Goal: Task Accomplishment & Management: Complete application form

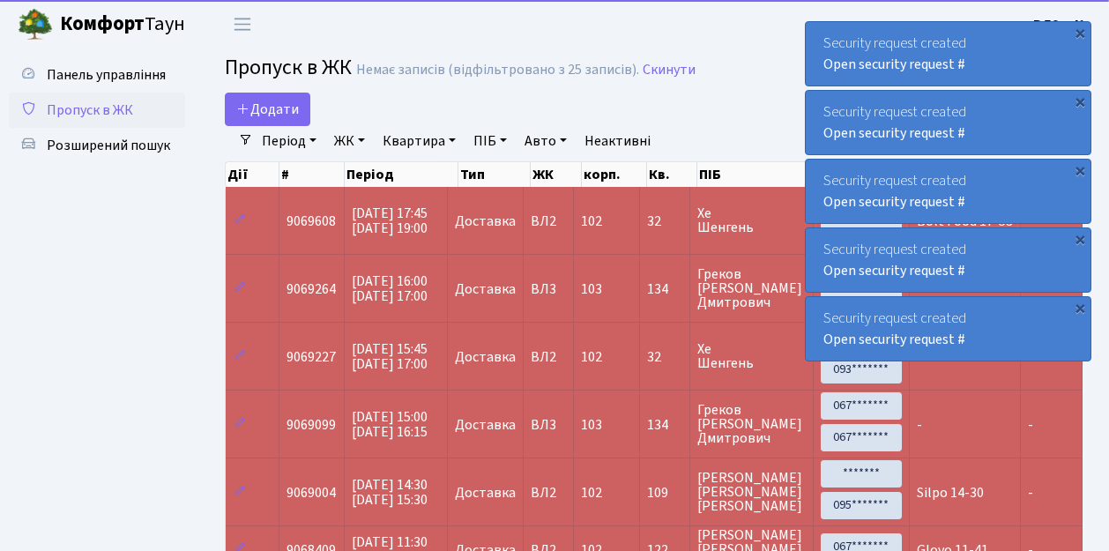
select select "25"
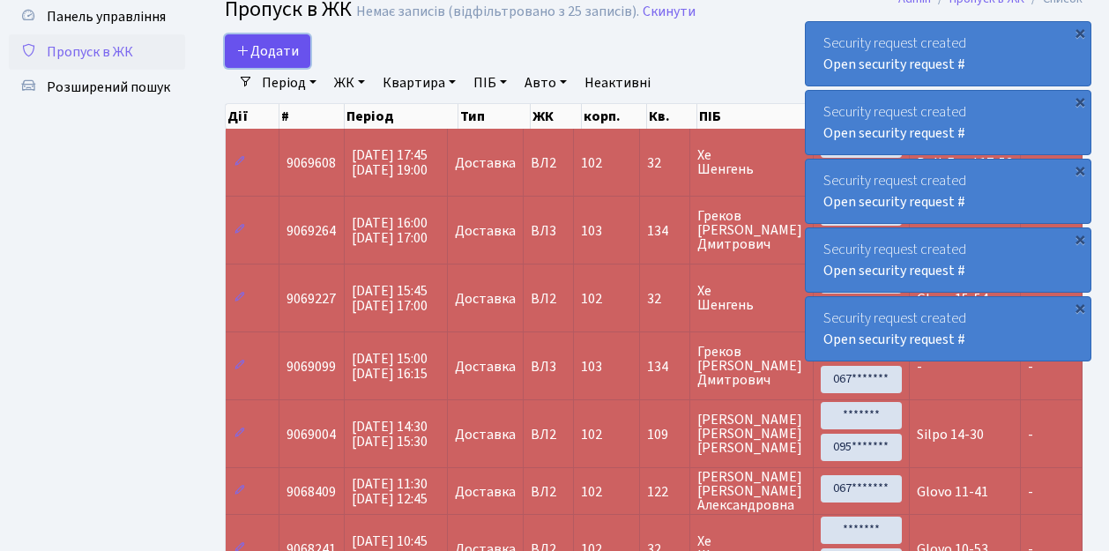
click at [299, 62] on link "Додати" at bounding box center [268, 50] width 86 height 33
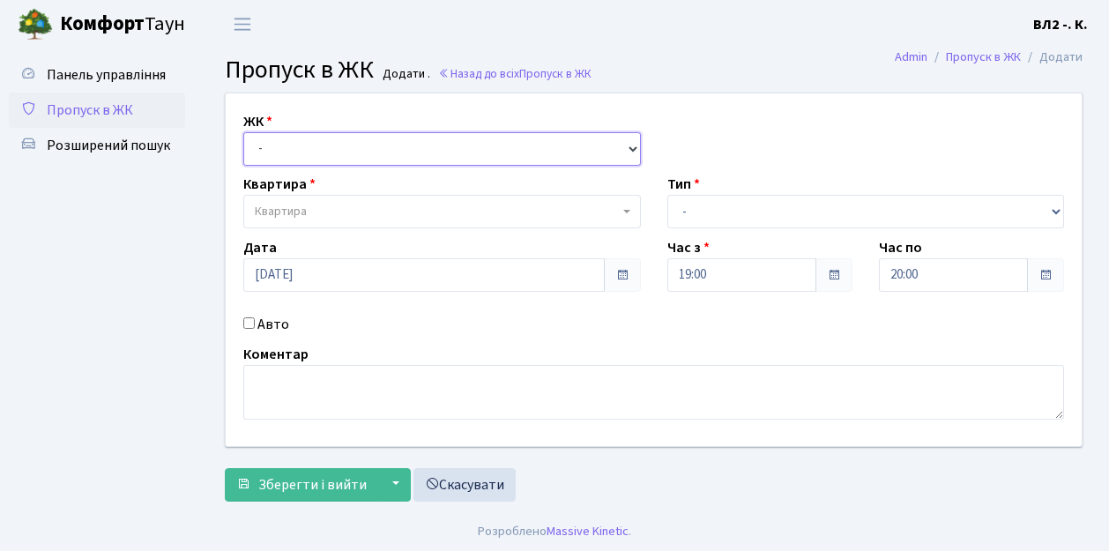
click at [633, 144] on select "- [STREET_ADDRESS][PERSON_NAME]" at bounding box center [442, 148] width 398 height 33
select select "317"
click at [243, 132] on select "- ВЛ1, Ужгородський пров., 4/1 ВЛ2, пр.Голосіївський, 76 ВЛ3, пр.Голосіївський,…" at bounding box center [442, 148] width 398 height 33
select select
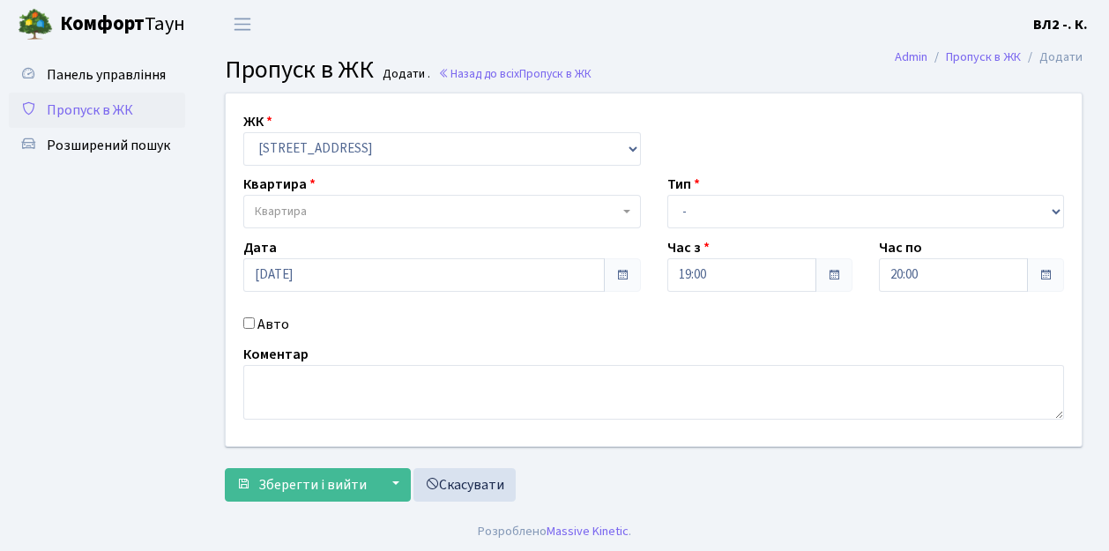
click at [633, 211] on span "Квартира" at bounding box center [442, 211] width 398 height 33
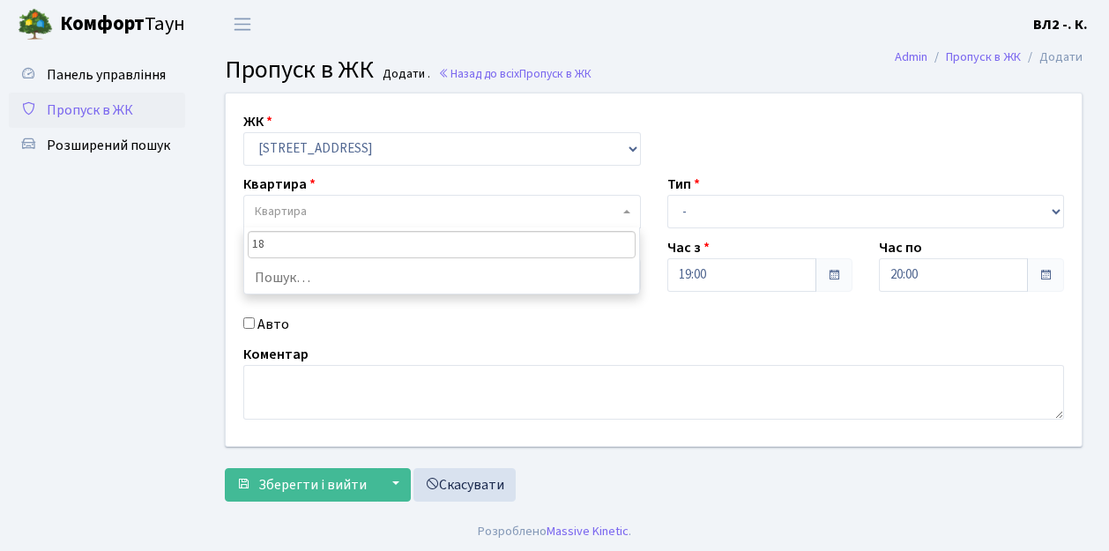
type input "188"
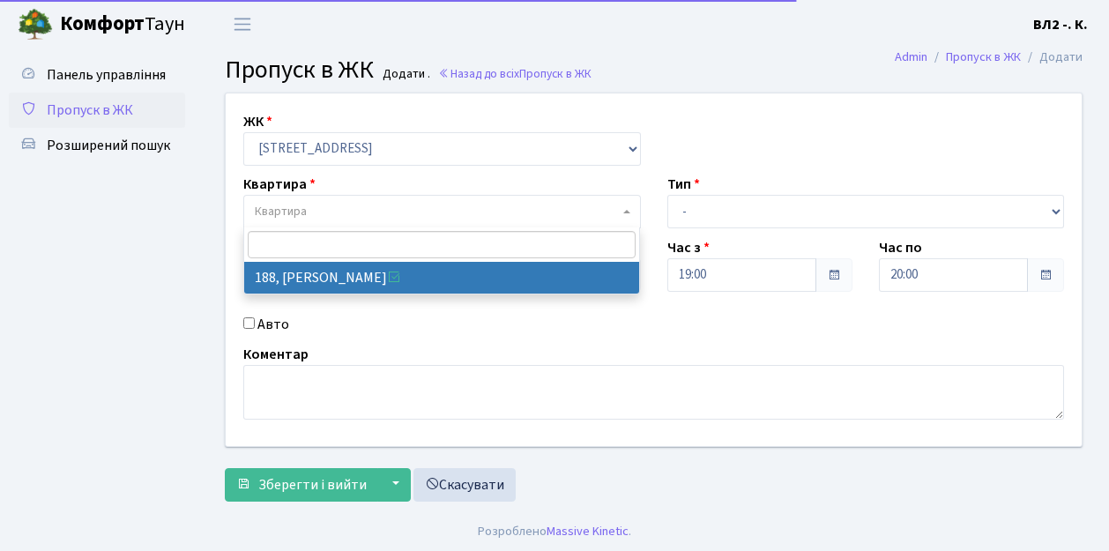
select select "40000"
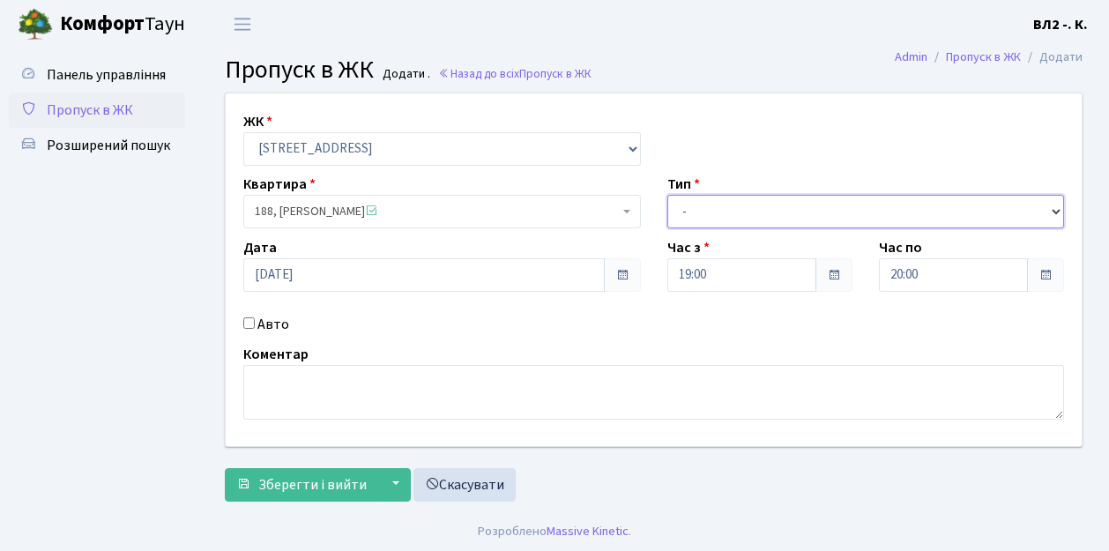
click at [1057, 205] on select "- Доставка Таксі Гості Сервіс" at bounding box center [866, 211] width 398 height 33
select select "1"
click at [667, 195] on select "- Доставка Таксі Гості Сервіс" at bounding box center [866, 211] width 398 height 33
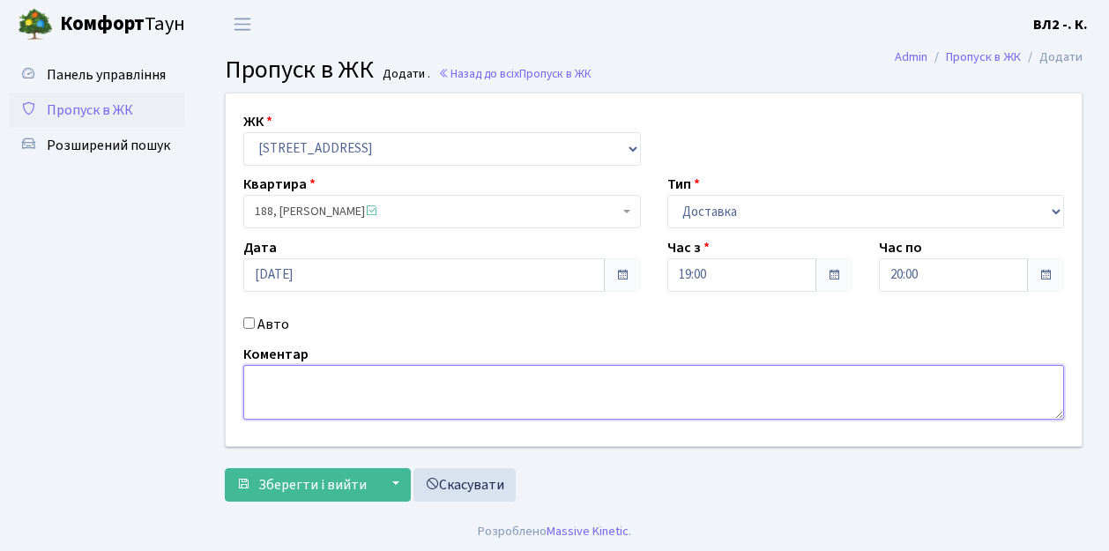
click at [256, 402] on textarea at bounding box center [653, 392] width 821 height 55
type textarea "Glovo 19-02"
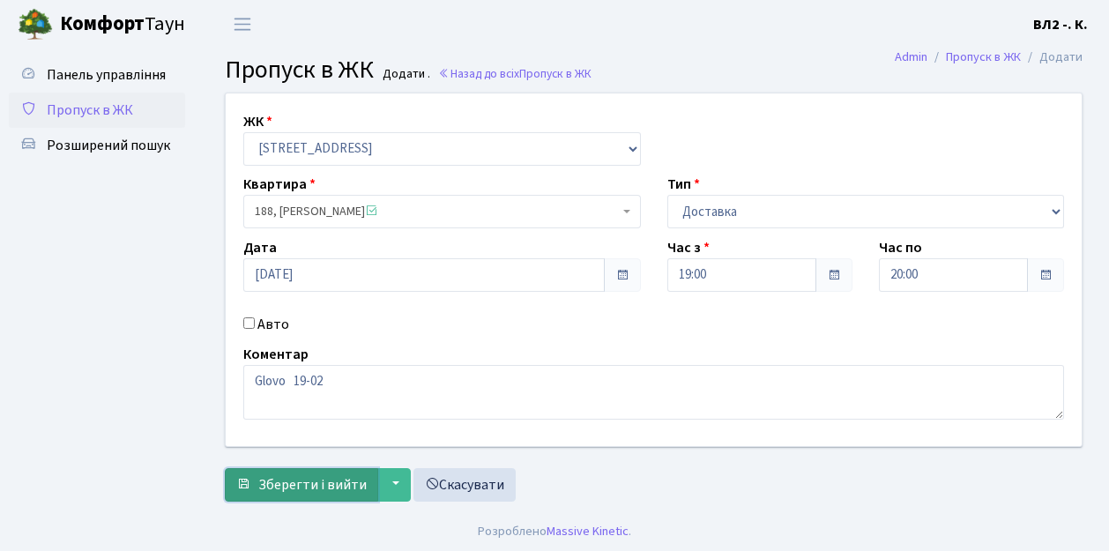
click at [288, 494] on button "Зберегти і вийти" at bounding box center [301, 484] width 153 height 33
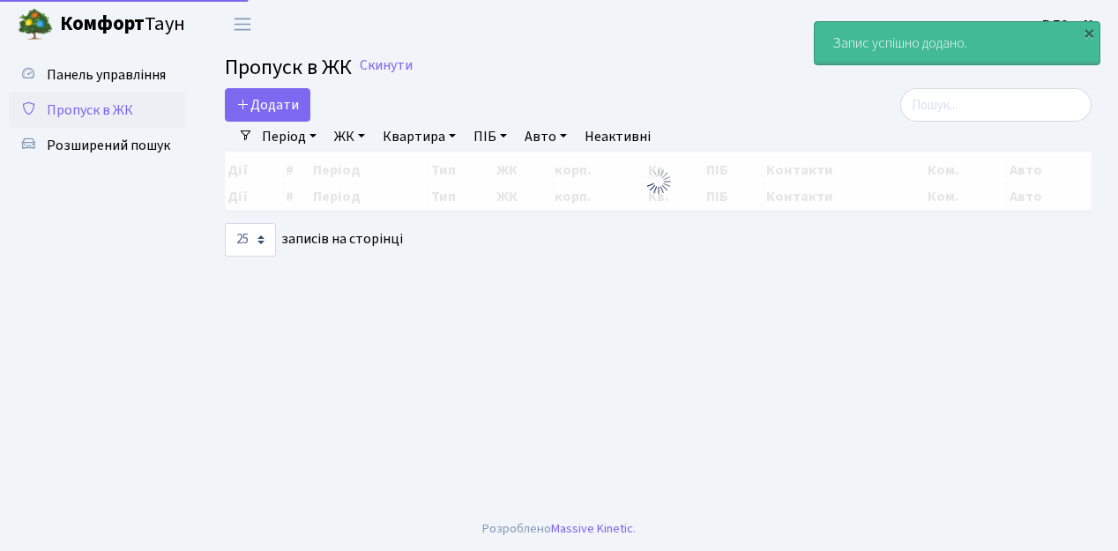
select select "25"
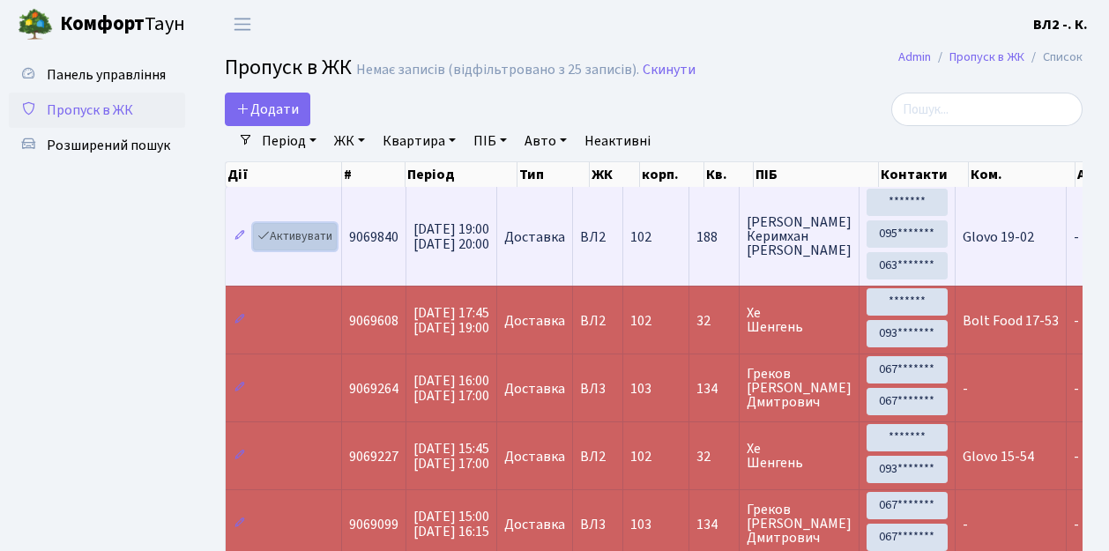
click at [328, 247] on link "Активувати" at bounding box center [295, 236] width 84 height 27
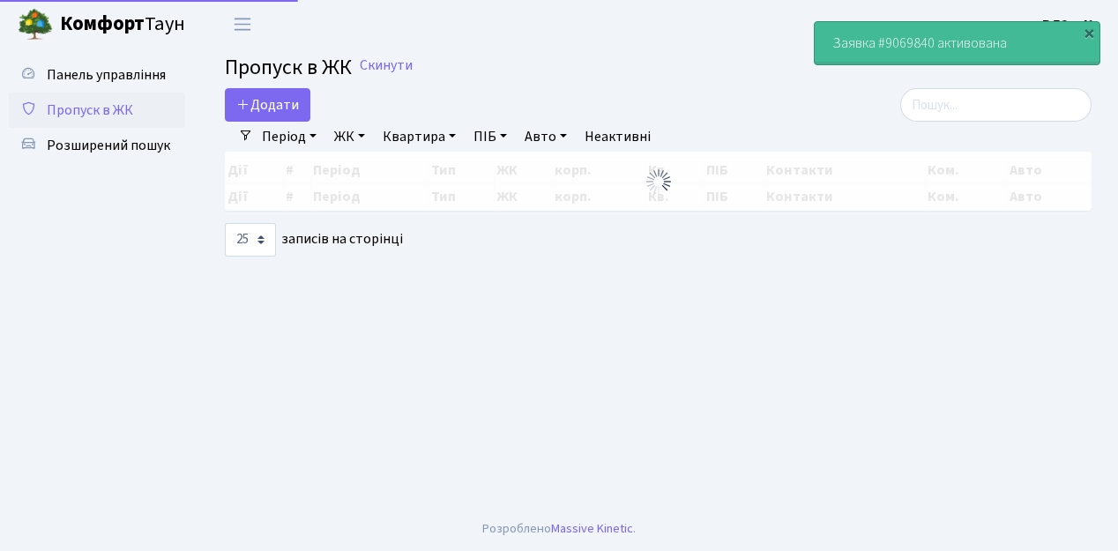
select select "25"
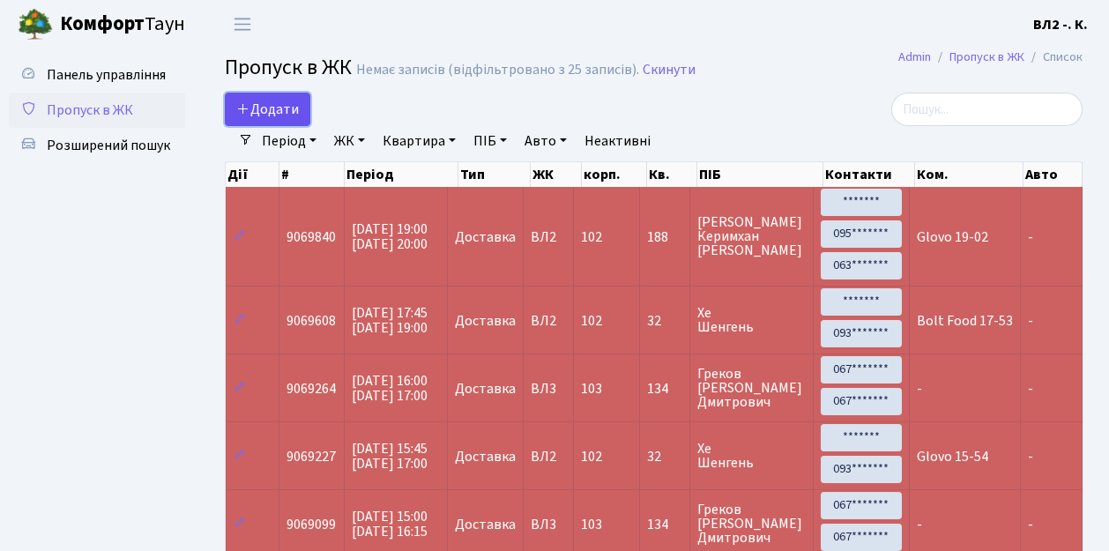
click at [304, 119] on link "Додати" at bounding box center [268, 109] width 86 height 33
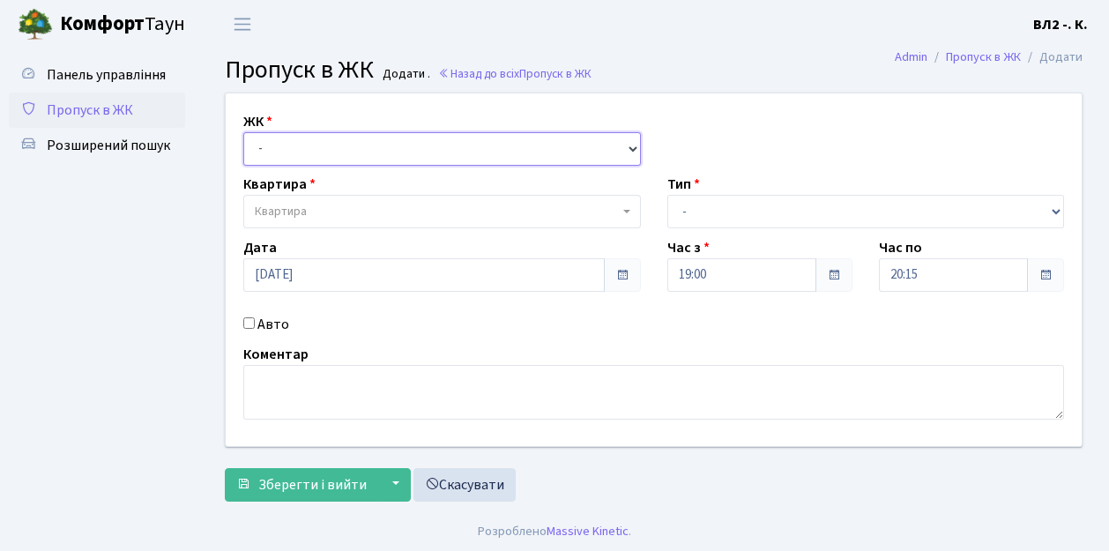
drag, startPoint x: 634, startPoint y: 146, endPoint x: 547, endPoint y: 134, distance: 87.3
click at [634, 146] on select "- [STREET_ADDRESS][PERSON_NAME]" at bounding box center [442, 148] width 398 height 33
select select "317"
click at [243, 132] on select "- [STREET_ADDRESS][PERSON_NAME]" at bounding box center [442, 148] width 398 height 33
select select
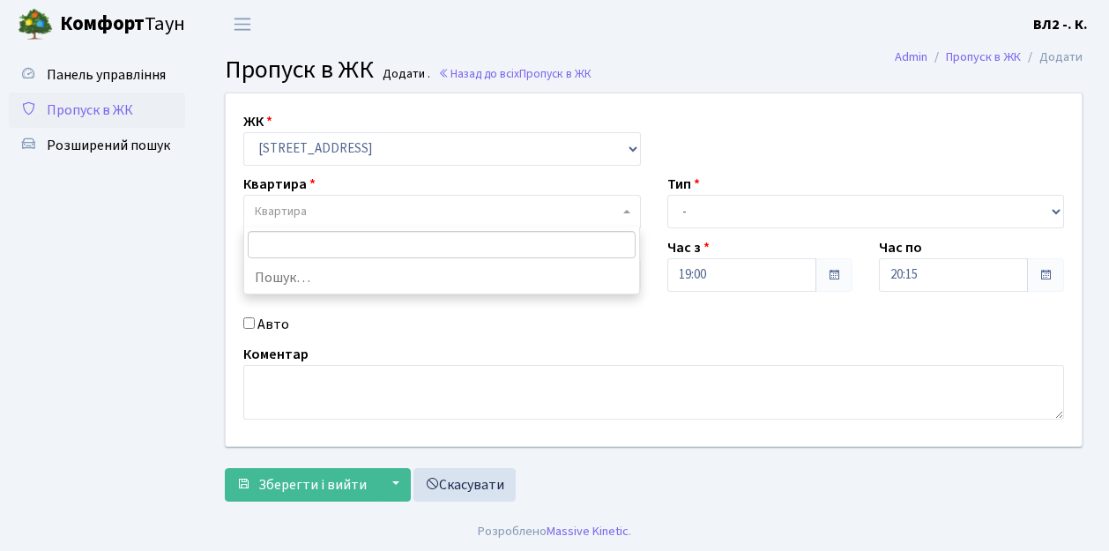
click at [628, 212] on b at bounding box center [626, 212] width 7 height 4
type input "70"
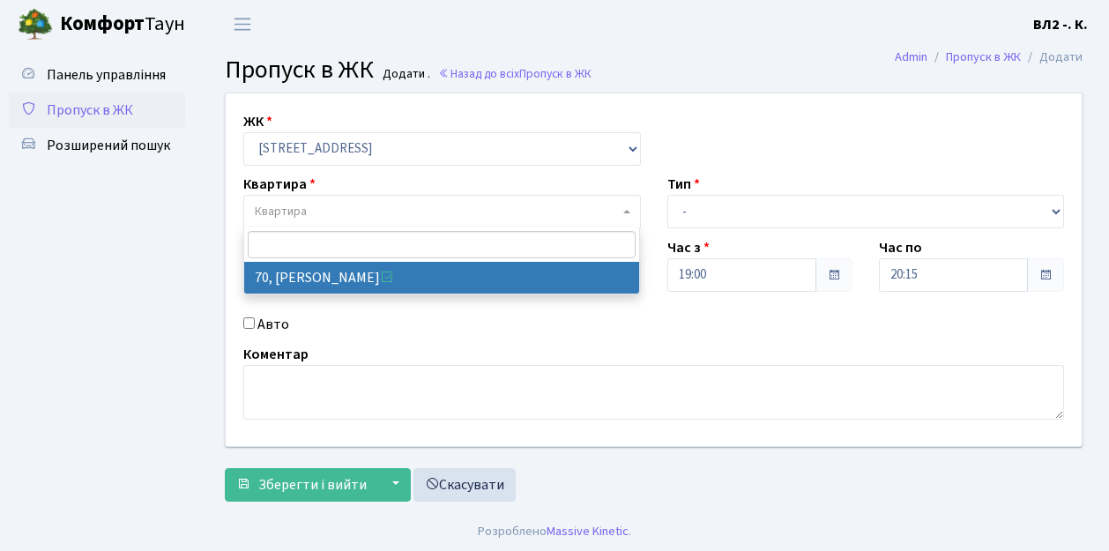
select select "38149"
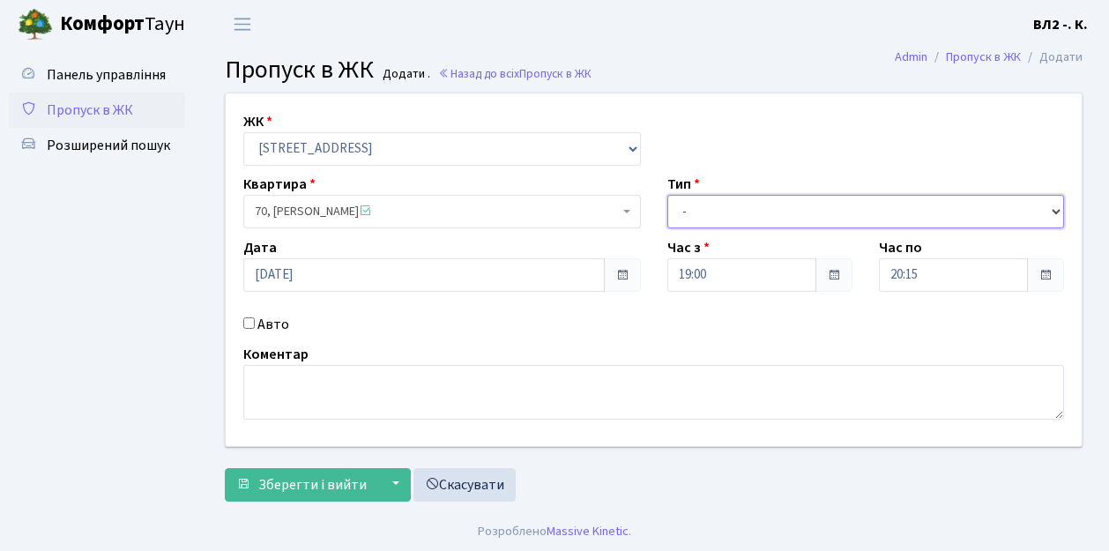
click at [1056, 210] on select "- Доставка Таксі Гості Сервіс" at bounding box center [866, 211] width 398 height 33
select select "1"
click at [667, 195] on select "- Доставка Таксі Гості Сервіс" at bounding box center [866, 211] width 398 height 33
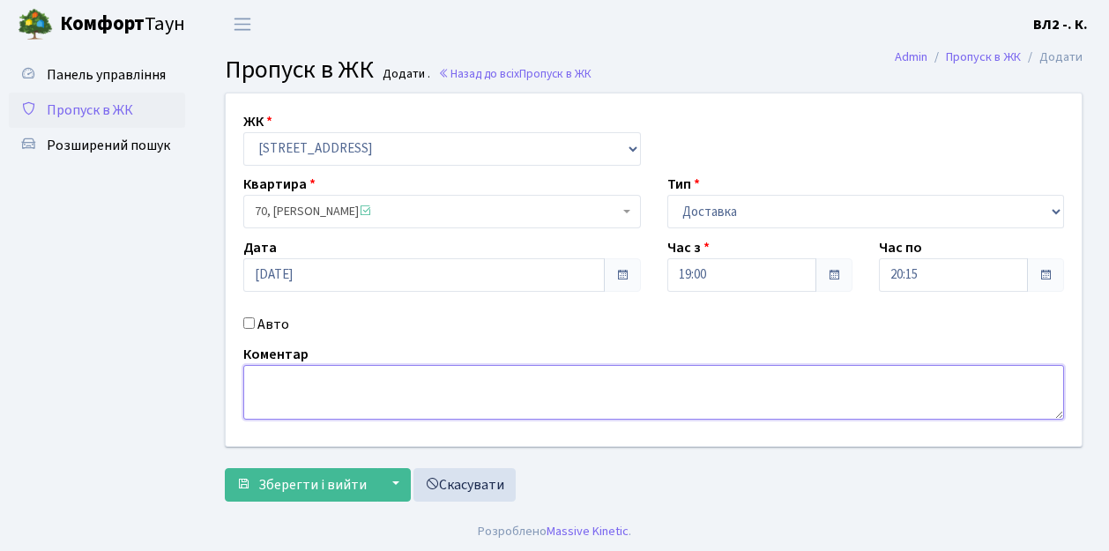
click at [259, 379] on textarea at bounding box center [653, 392] width 821 height 55
type textarea "19-10"
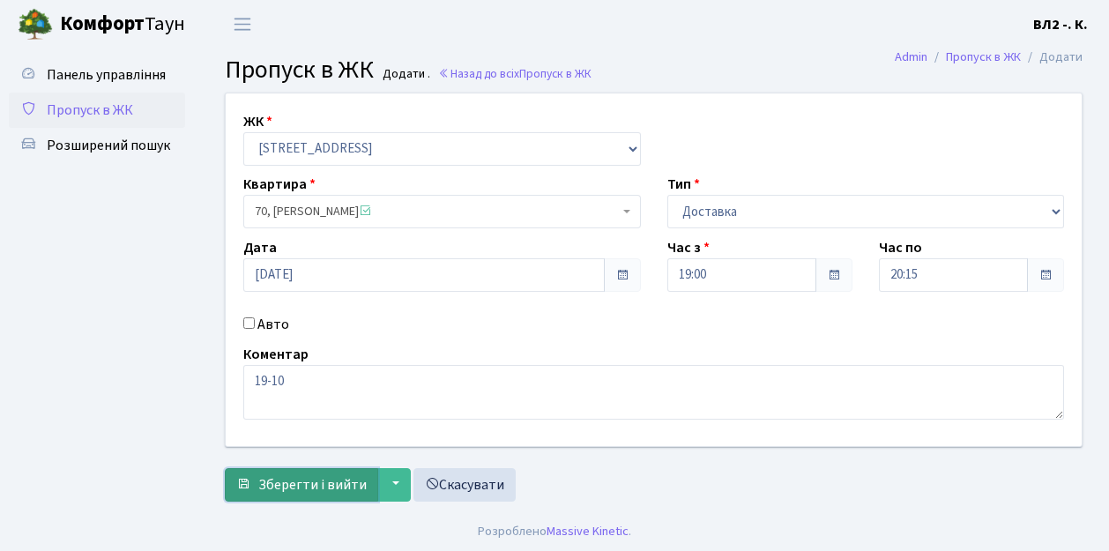
click at [277, 491] on span "Зберегти і вийти" at bounding box center [312, 484] width 108 height 19
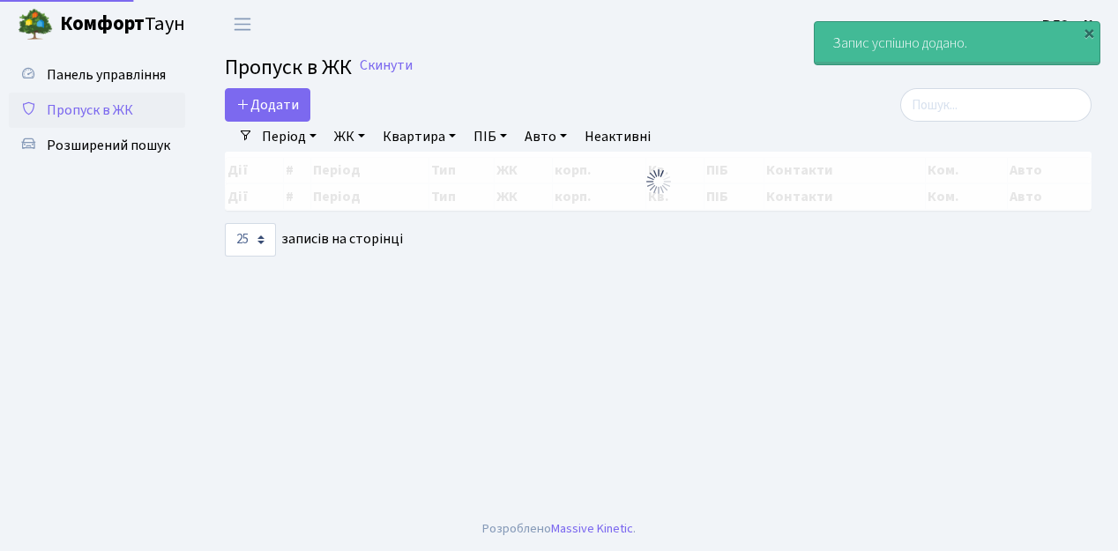
select select "25"
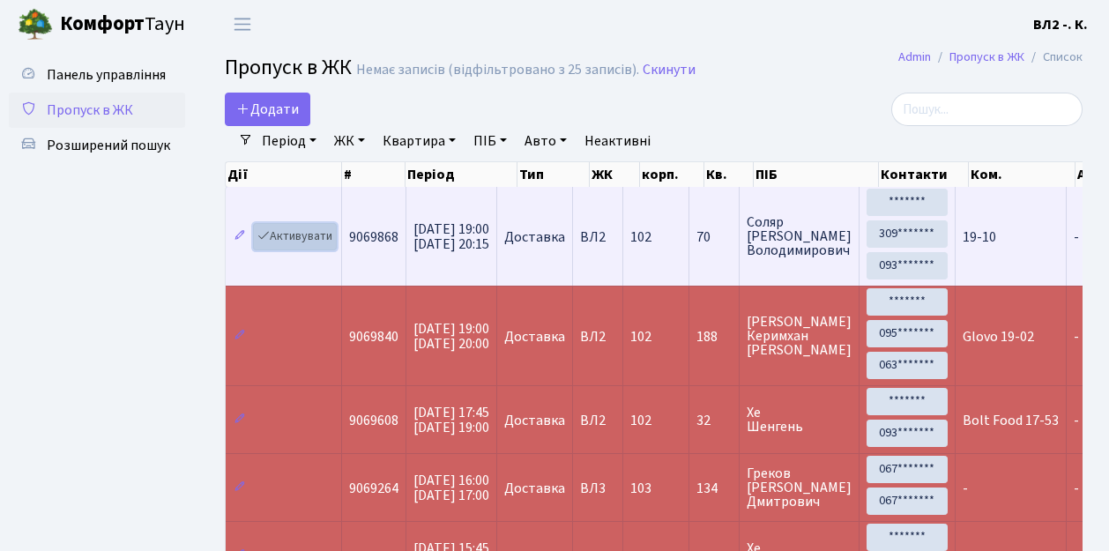
click at [323, 246] on link "Активувати" at bounding box center [295, 236] width 84 height 27
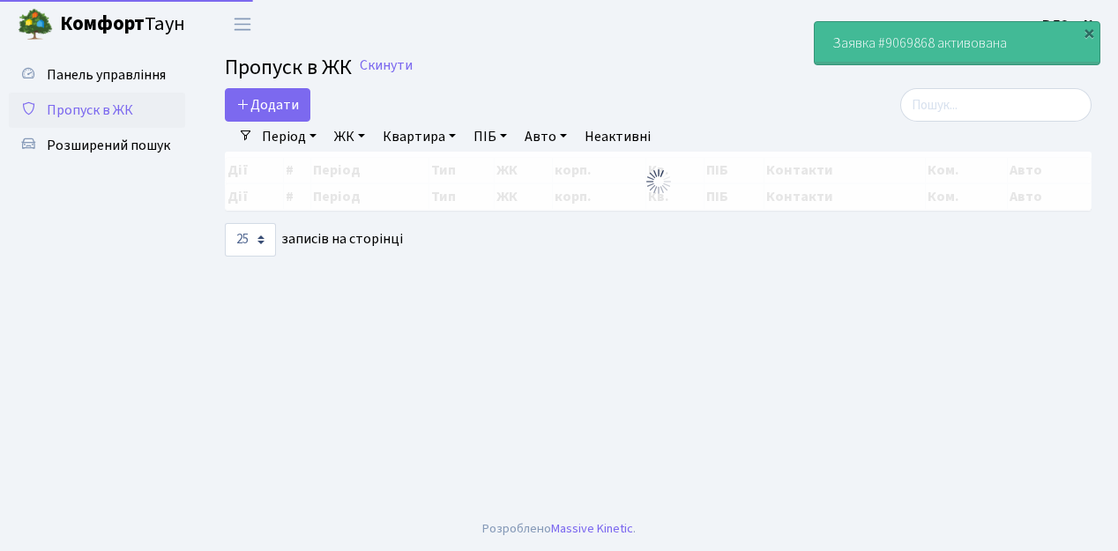
select select "25"
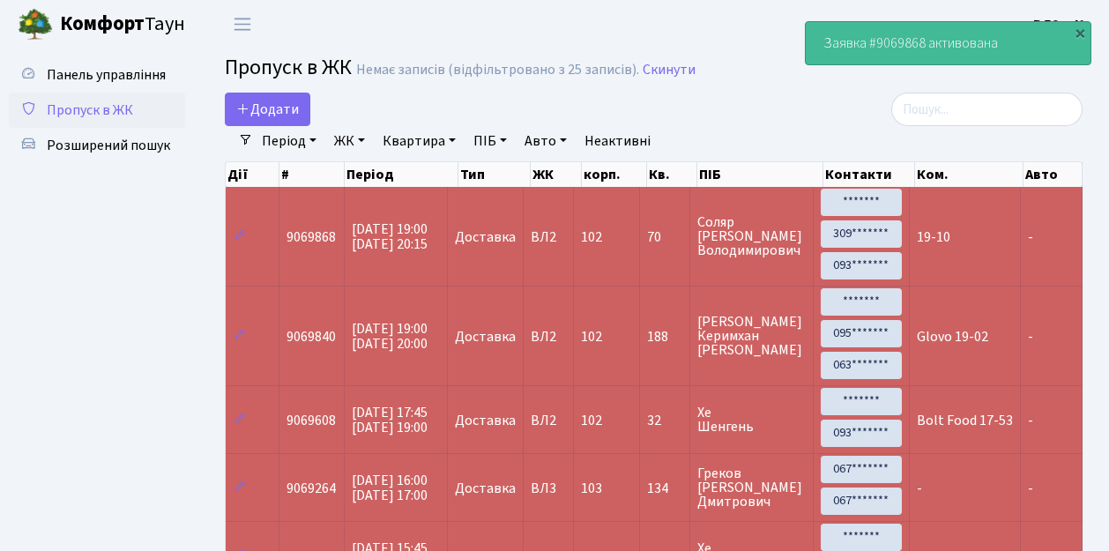
click at [123, 108] on span "Пропуск в ЖК" at bounding box center [90, 109] width 86 height 19
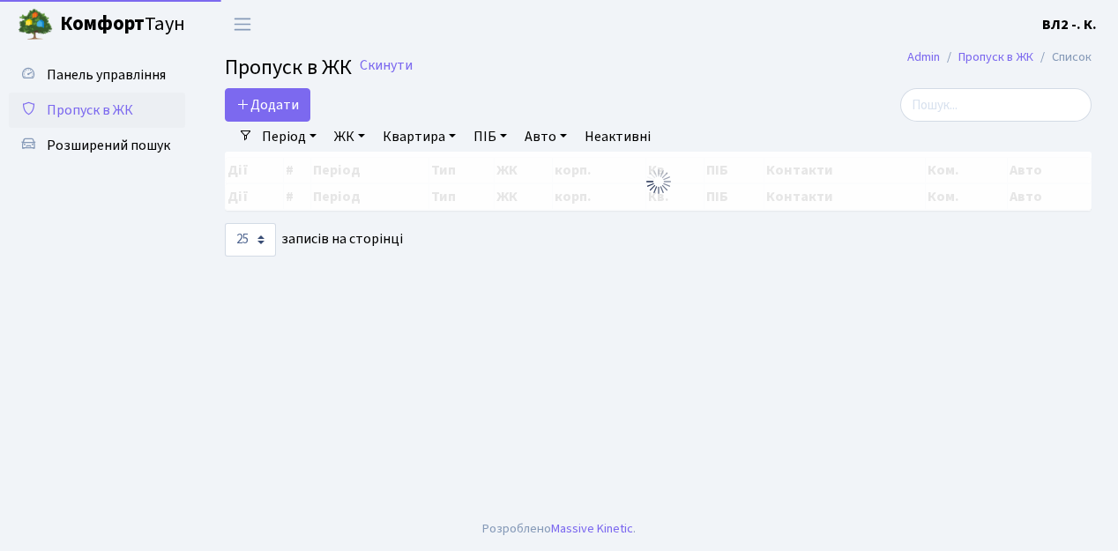
select select "25"
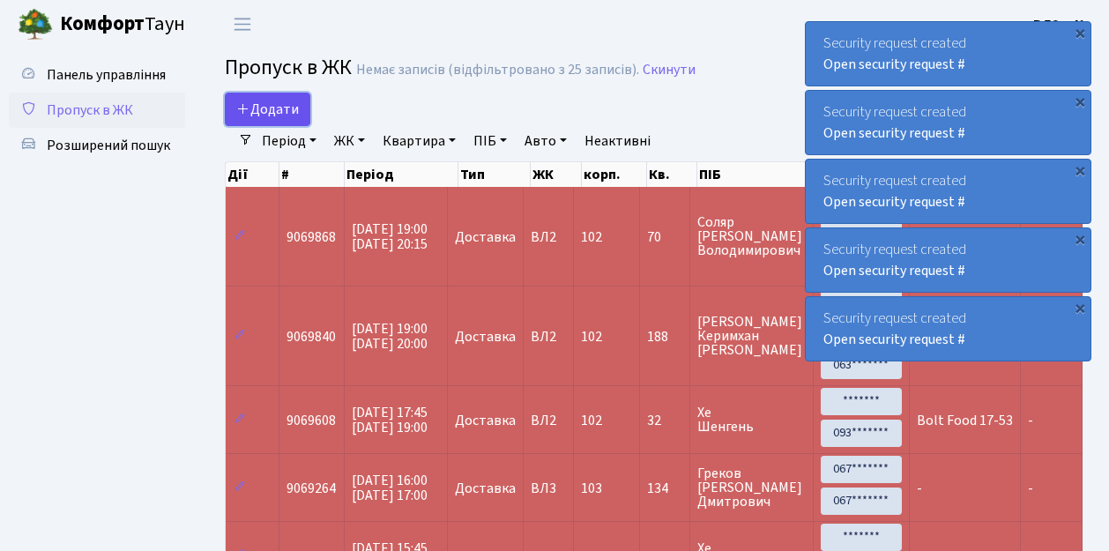
click at [303, 122] on link "Додати" at bounding box center [268, 109] width 86 height 33
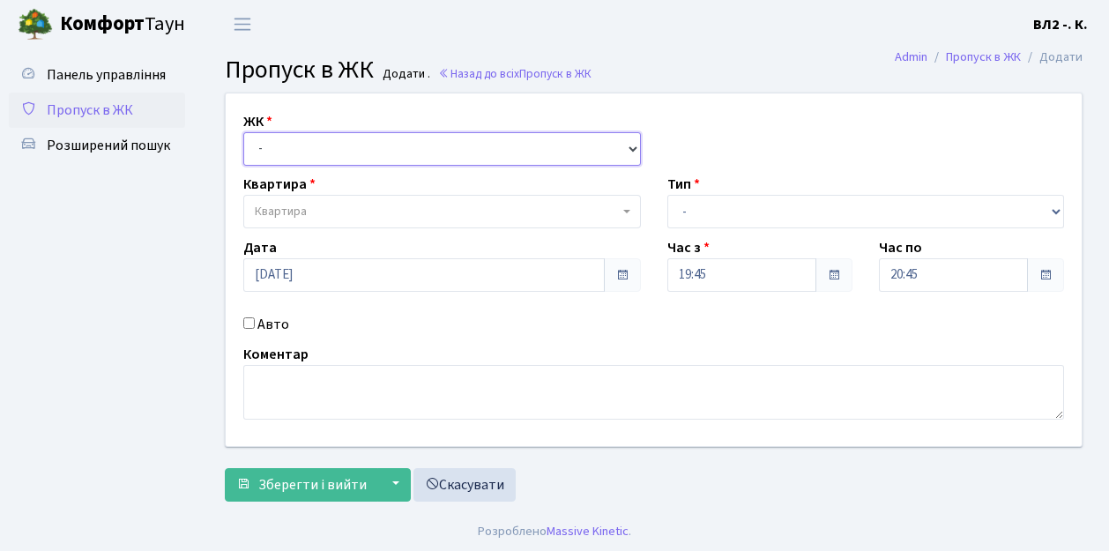
click at [627, 146] on select "- ВЛ1, Ужгородський пров., 4/1 ВЛ2, пр.Голосіївський, 76 ВЛ3, пр.Голосіївський,…" at bounding box center [442, 148] width 398 height 33
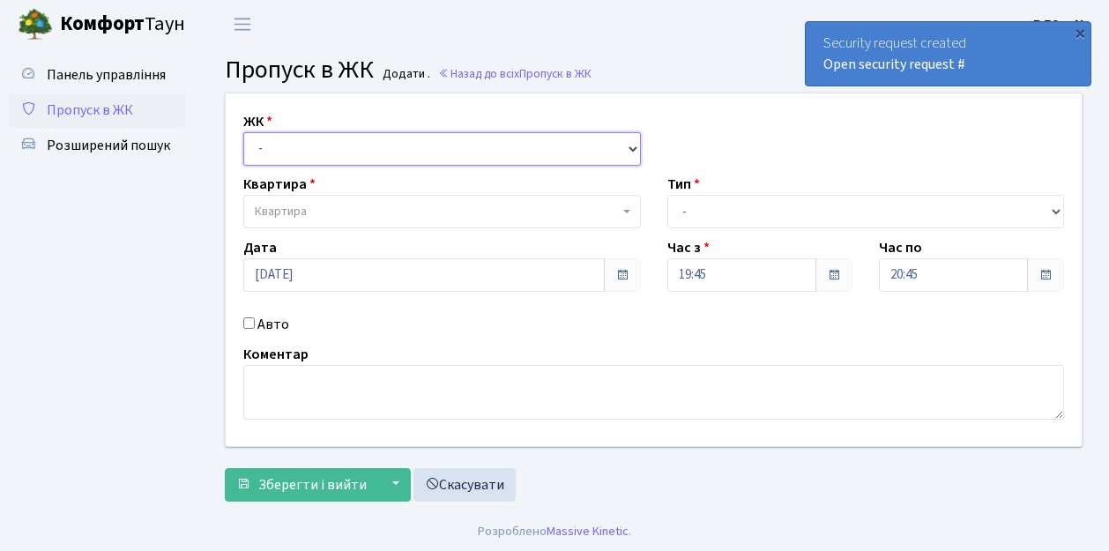
select select "317"
click at [243, 132] on select "- ВЛ1, Ужгородський пров., 4/1 ВЛ2, пр.Голосіївський, 76 ВЛ3, пр.Голосіївський,…" at bounding box center [442, 148] width 398 height 33
select select
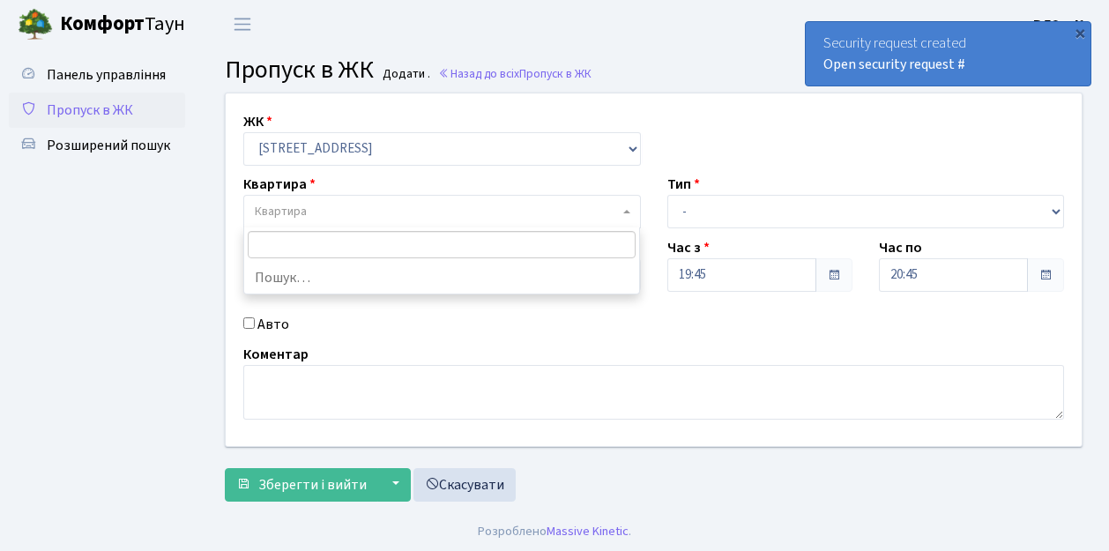
click at [623, 210] on b at bounding box center [626, 212] width 7 height 4
type input "120"
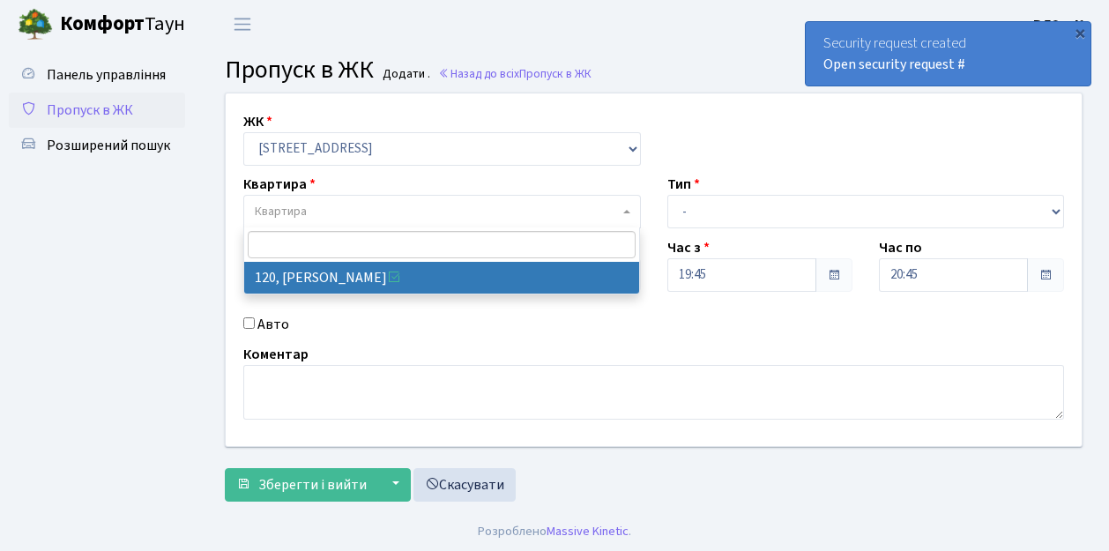
select select "38296"
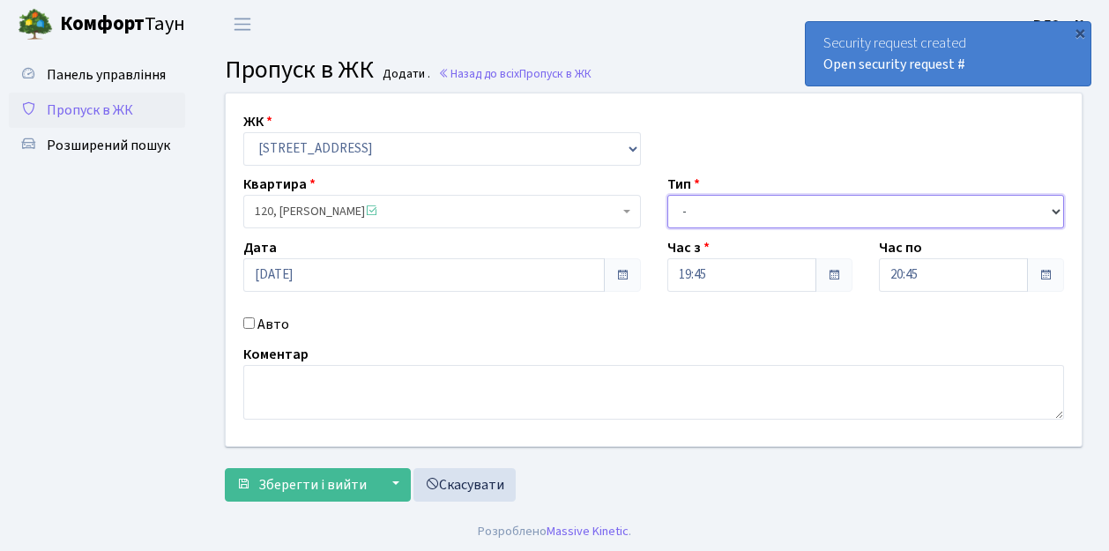
click at [1057, 206] on select "- Доставка Таксі Гості Сервіс" at bounding box center [866, 211] width 398 height 33
select select "1"
click at [667, 195] on select "- Доставка Таксі Гості Сервіс" at bounding box center [866, 211] width 398 height 33
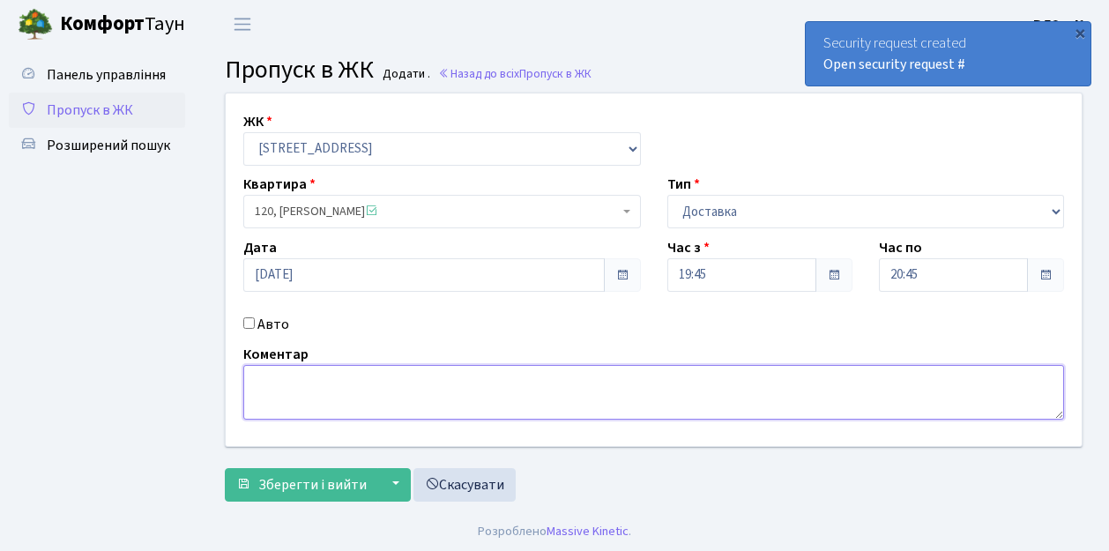
click at [261, 379] on textarea at bounding box center [653, 392] width 821 height 55
type textarea "Квіти 19-42"
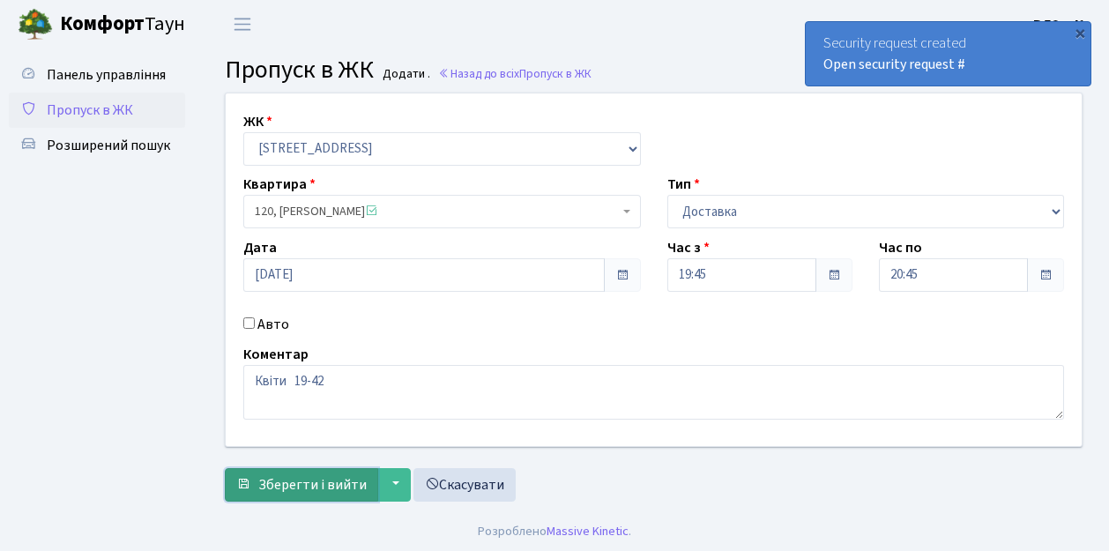
click at [267, 487] on span "Зберегти і вийти" at bounding box center [312, 484] width 108 height 19
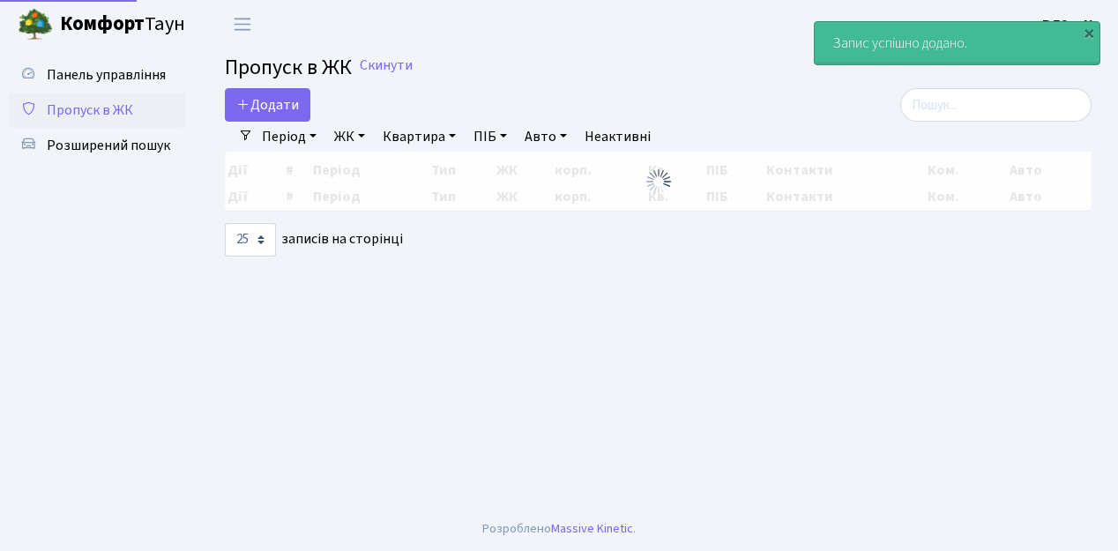
select select "25"
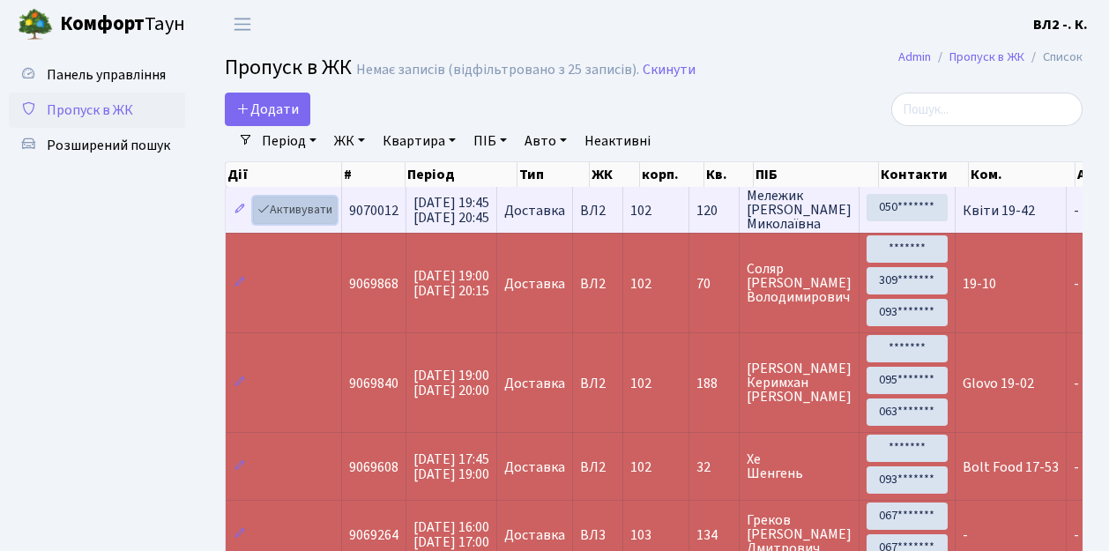
click at [325, 218] on link "Активувати" at bounding box center [295, 210] width 84 height 27
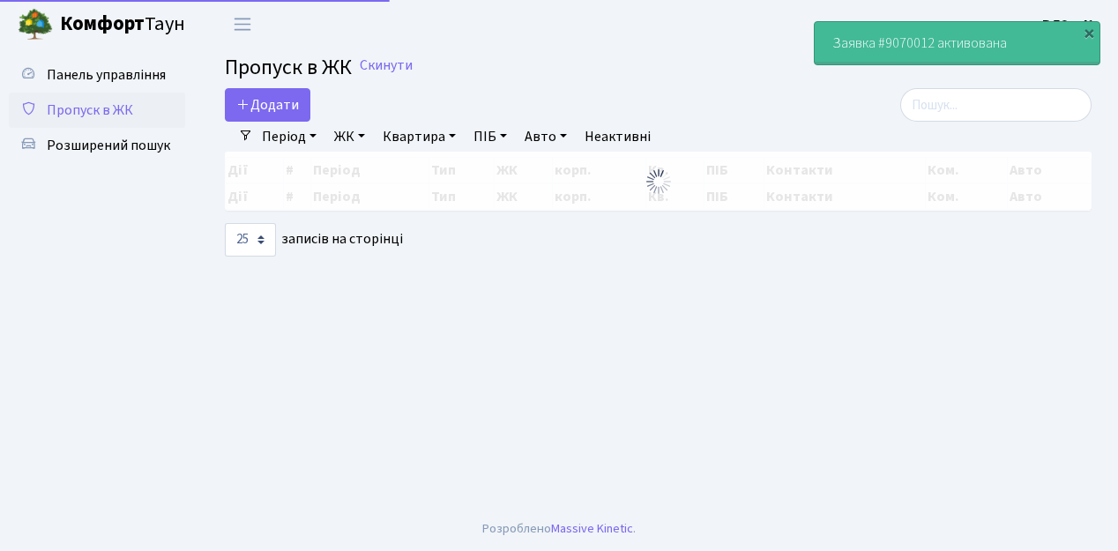
select select "25"
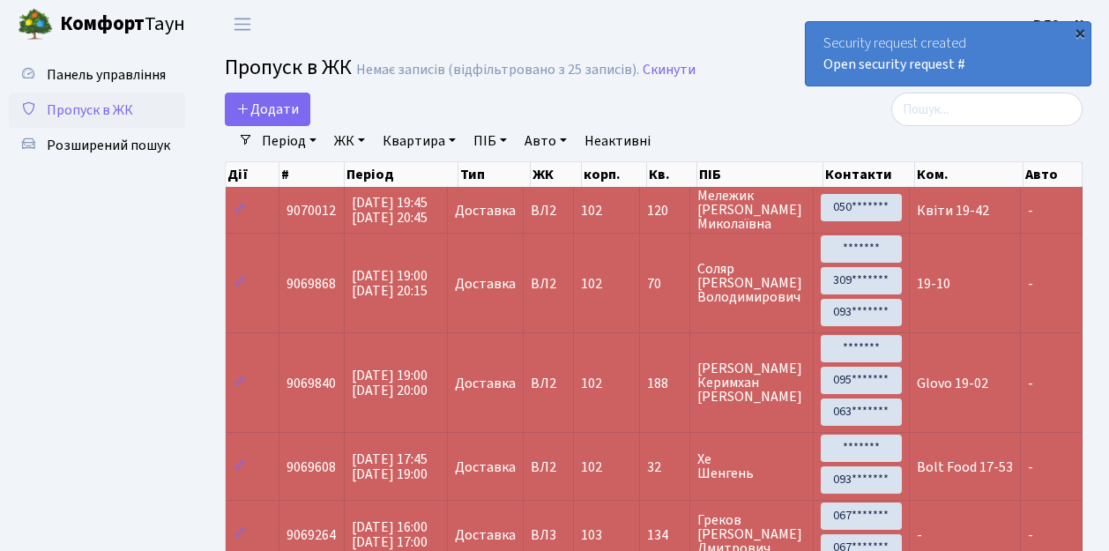
click at [1077, 34] on div "×" at bounding box center [1080, 33] width 18 height 18
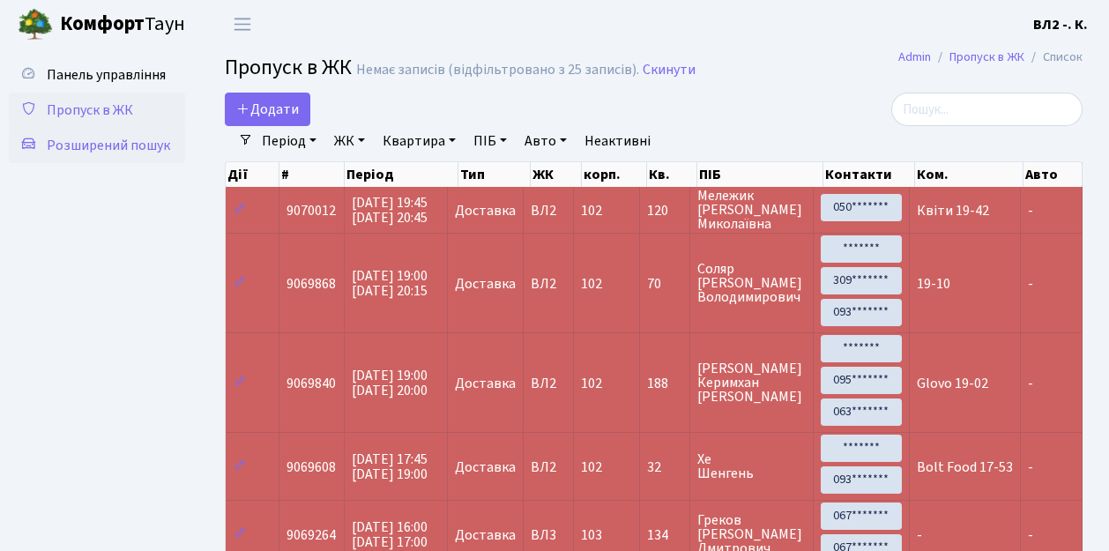
drag, startPoint x: 103, startPoint y: 148, endPoint x: 121, endPoint y: 141, distance: 19.0
click at [103, 148] on span "Розширений пошук" at bounding box center [108, 145] width 123 height 19
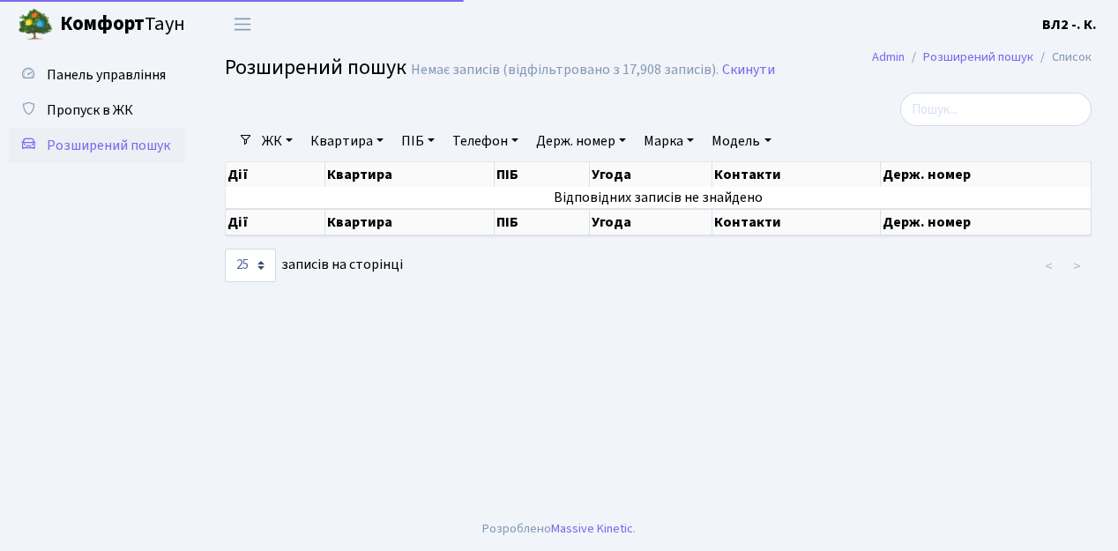
select select "25"
click at [437, 141] on link "ПІБ" at bounding box center [418, 141] width 48 height 30
type input "Фіалк"
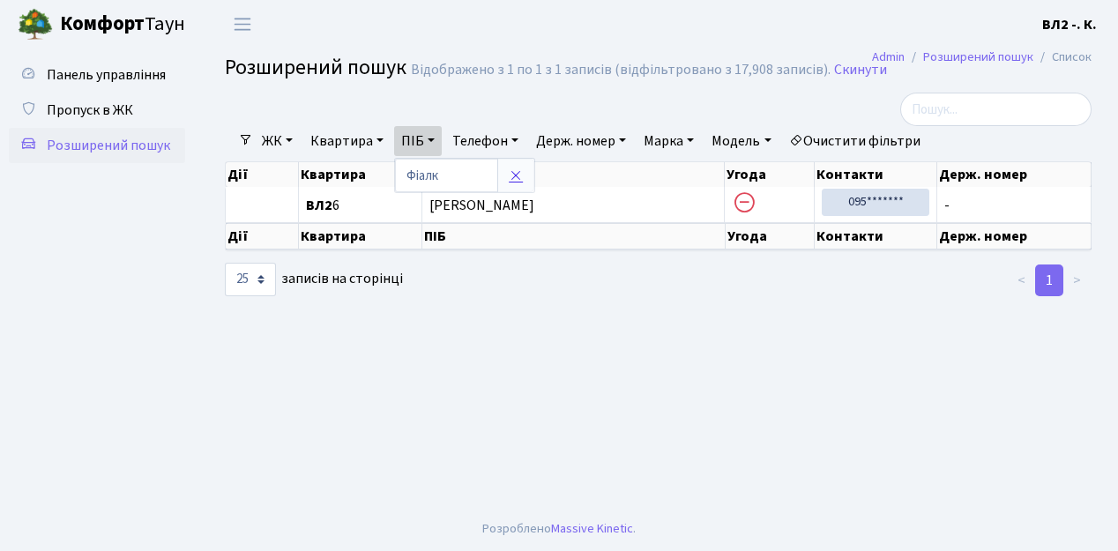
click at [521, 176] on icon at bounding box center [516, 175] width 14 height 14
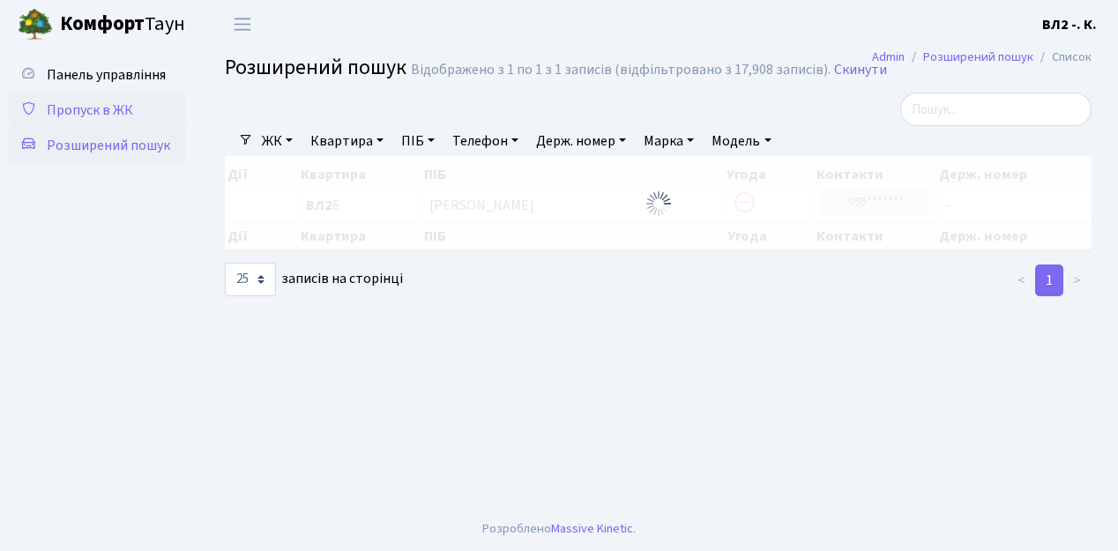
click at [86, 110] on span "Пропуск в ЖК" at bounding box center [90, 109] width 86 height 19
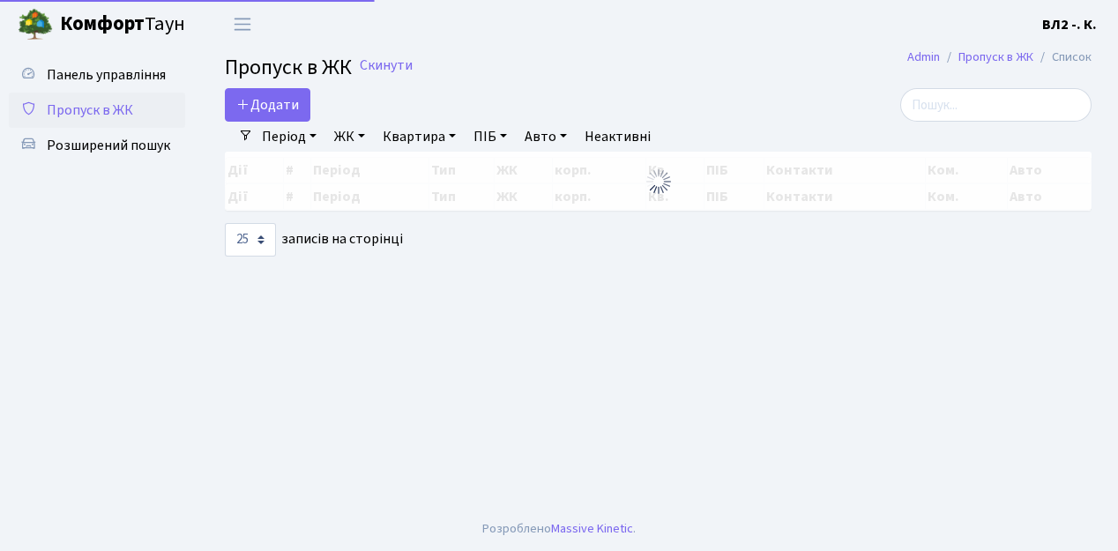
select select "25"
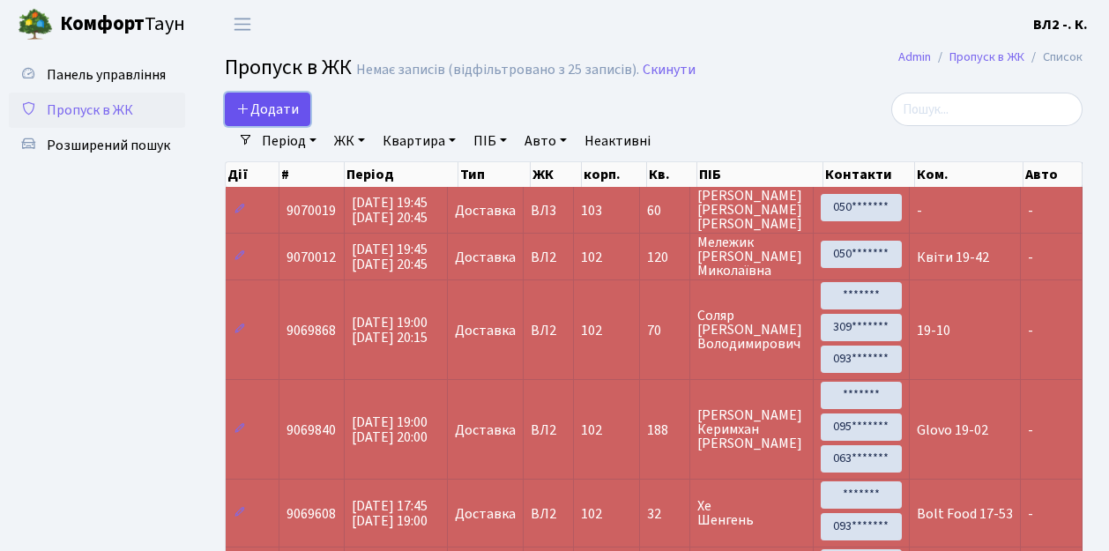
click at [302, 120] on link "Додати" at bounding box center [268, 109] width 86 height 33
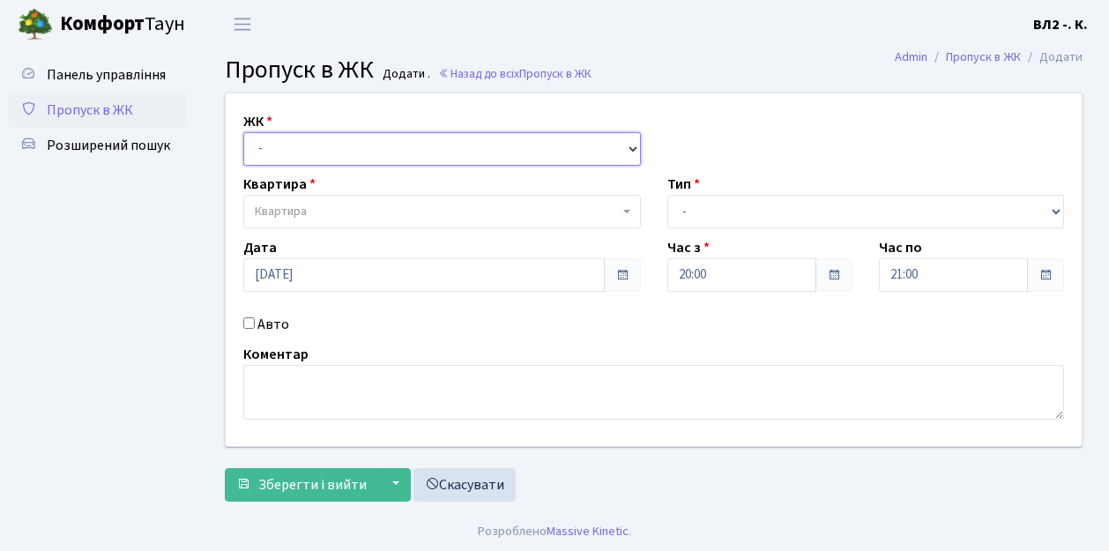
click at [628, 144] on select "- ВЛ1, Ужгородський пров., 4/1 ВЛ2, пр.Голосіївський, 76 ВЛ3, пр.Голосіївський,…" at bounding box center [442, 148] width 398 height 33
select select "317"
click at [243, 132] on select "- ВЛ1, Ужгородський пров., 4/1 ВЛ2, пр.Голосіївський, 76 ВЛ3, пр.Голосіївський,…" at bounding box center [442, 148] width 398 height 33
select select
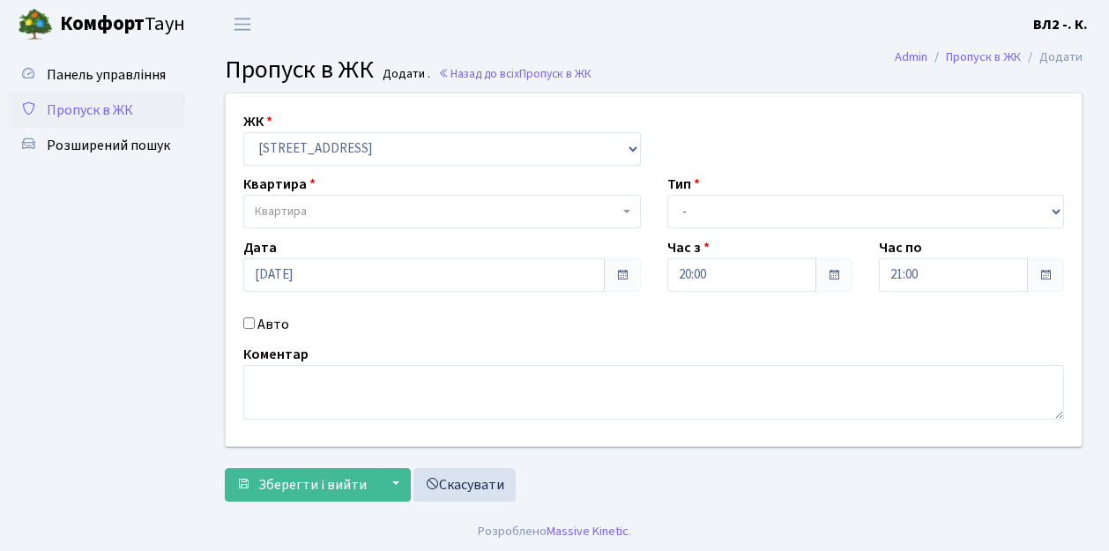
click at [659, 204] on div "Тип - Доставка Таксі Гості Сервіс" at bounding box center [866, 201] width 424 height 55
click at [624, 213] on span "Квартира" at bounding box center [442, 211] width 398 height 33
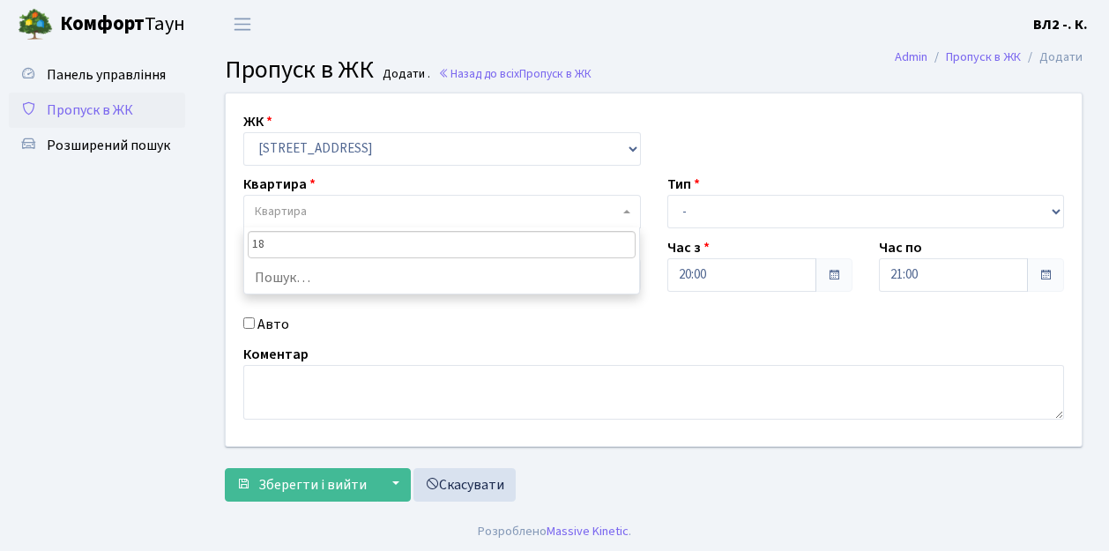
type input "188"
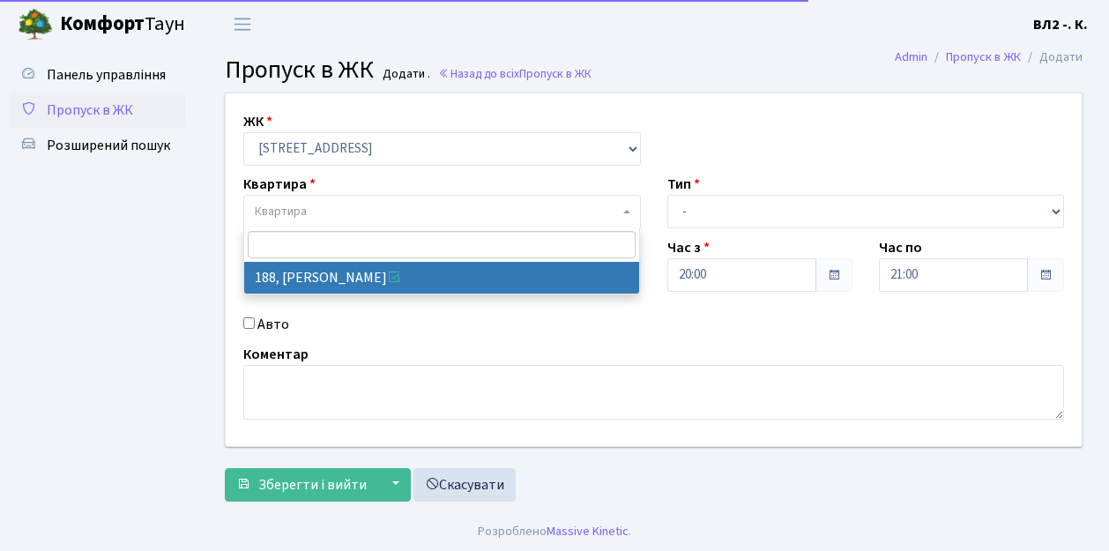
select select "40000"
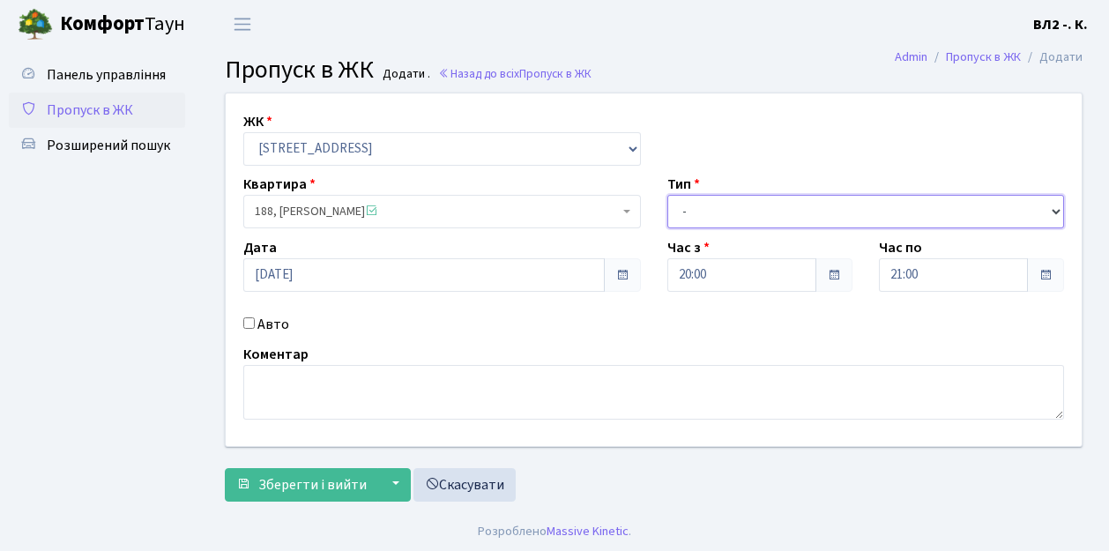
click at [1054, 210] on select "- Доставка Таксі Гості Сервіс" at bounding box center [866, 211] width 398 height 33
select select "1"
click at [667, 195] on select "- Доставка Таксі Гості Сервіс" at bounding box center [866, 211] width 398 height 33
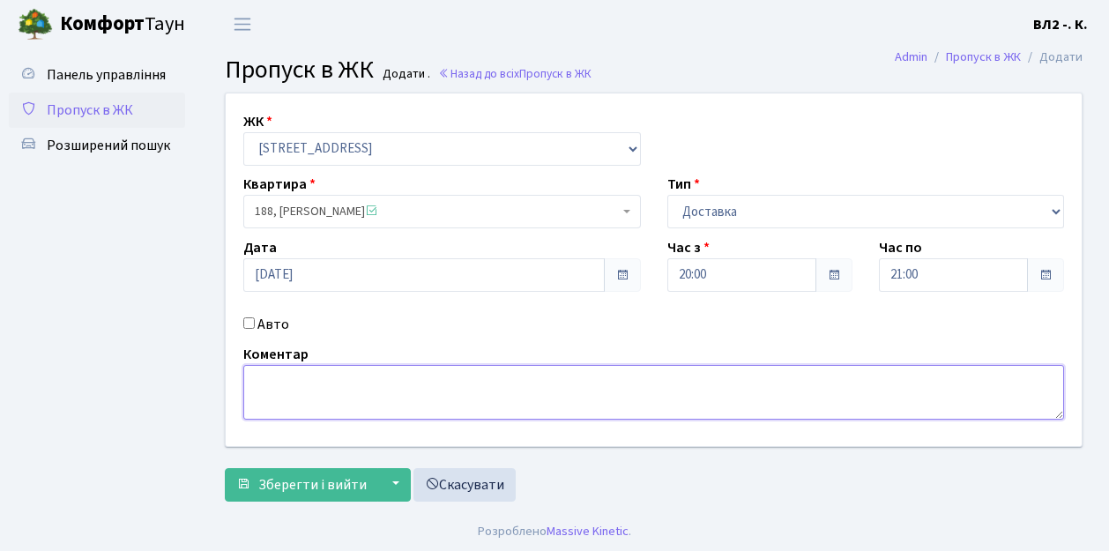
click at [256, 384] on textarea at bounding box center [653, 392] width 821 height 55
type textarea "Uklon 19-59"
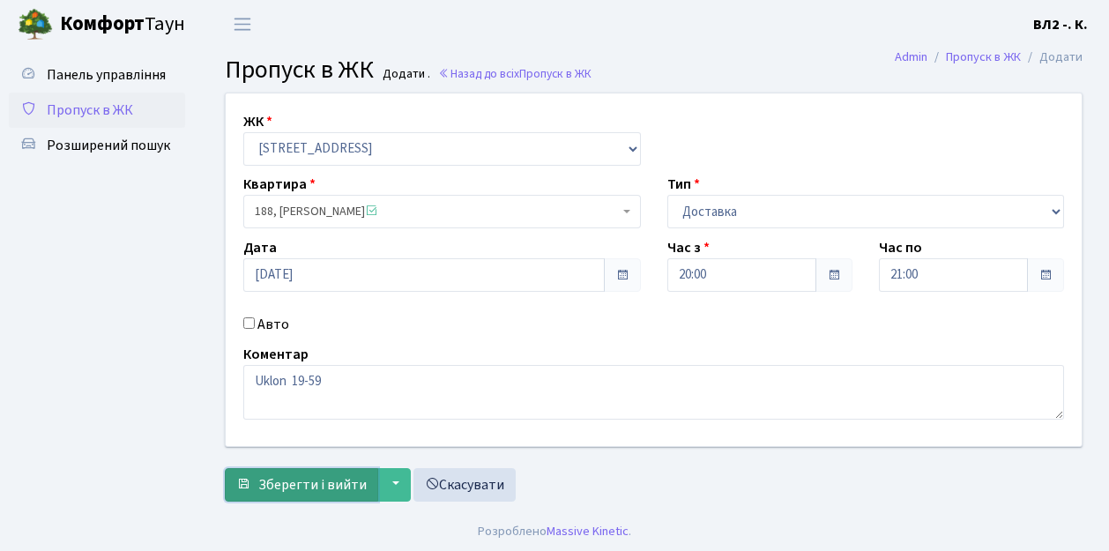
click at [349, 490] on span "Зберегти і вийти" at bounding box center [312, 484] width 108 height 19
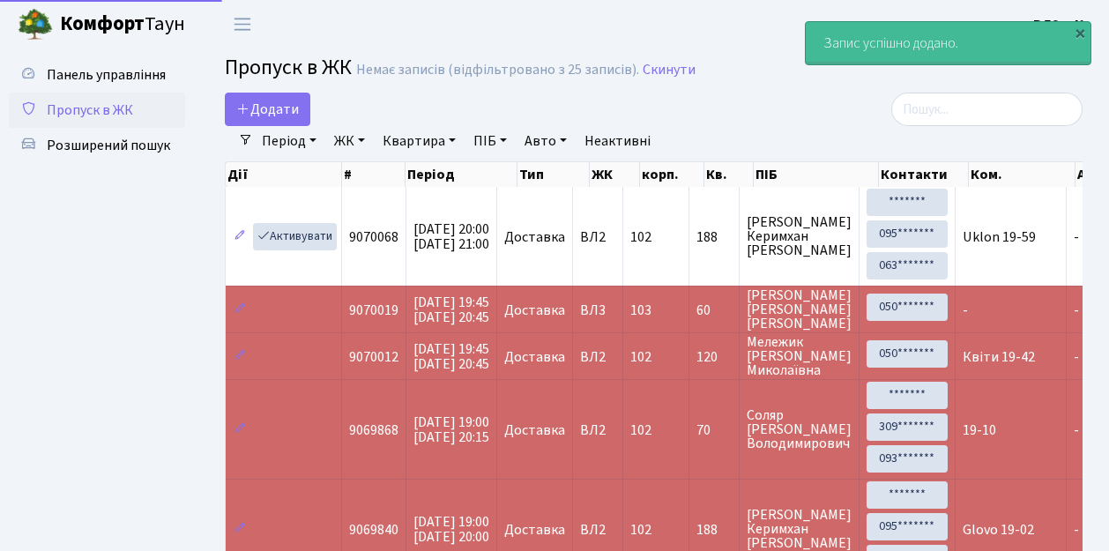
select select "25"
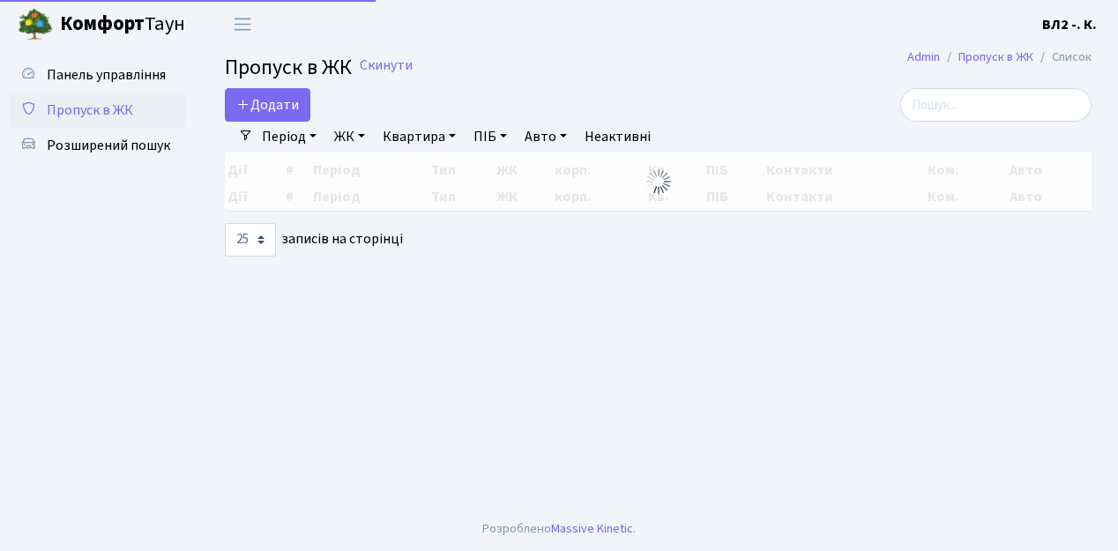
select select "25"
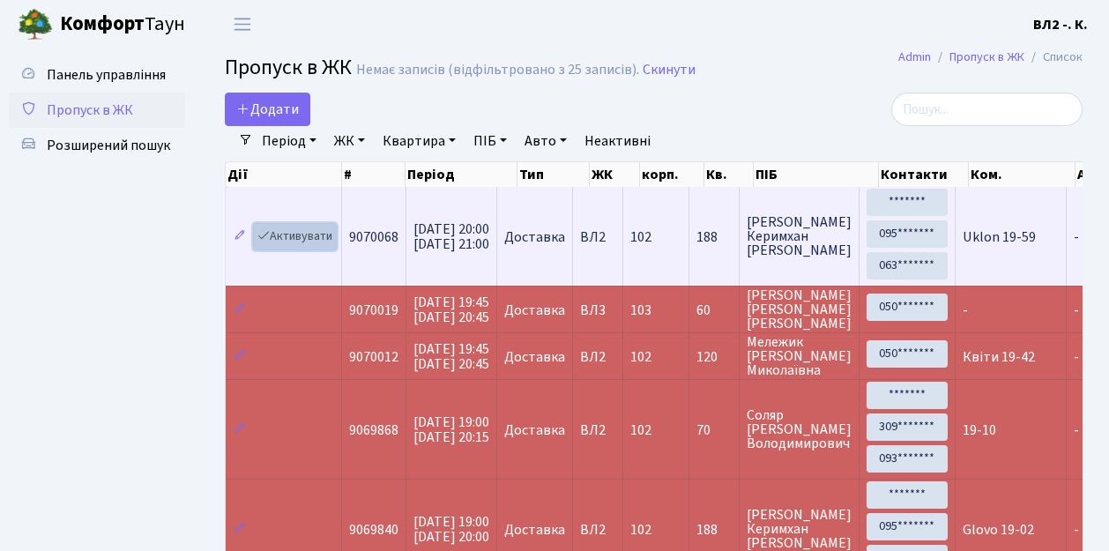
click at [307, 248] on link "Активувати" at bounding box center [295, 236] width 84 height 27
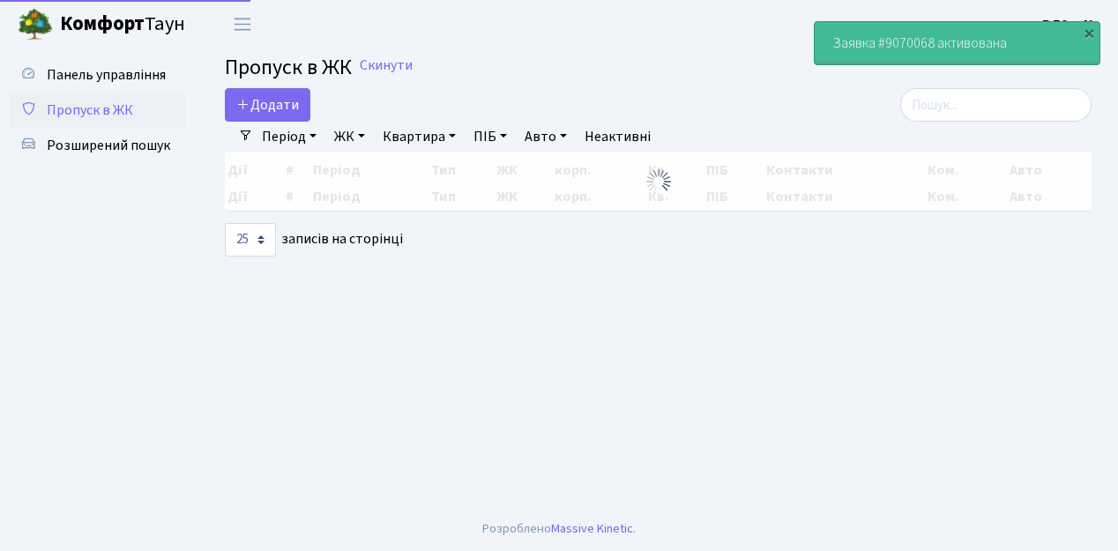
select select "25"
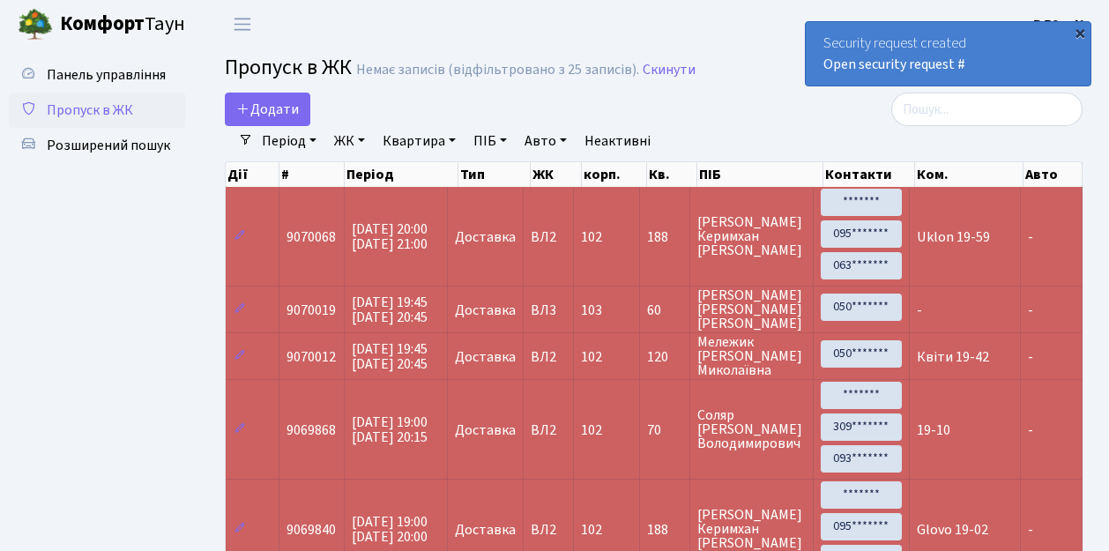
click at [1080, 35] on div "×" at bounding box center [1080, 33] width 18 height 18
